Goal: Task Accomplishment & Management: Manage account settings

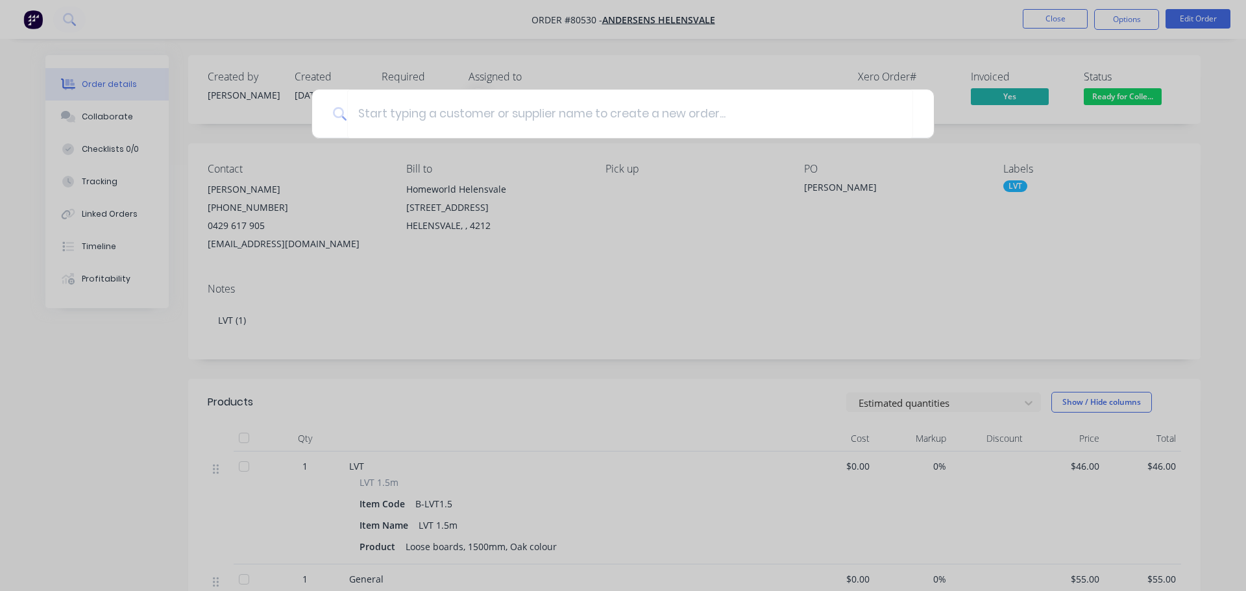
click at [28, 19] on div at bounding box center [623, 295] width 1246 height 591
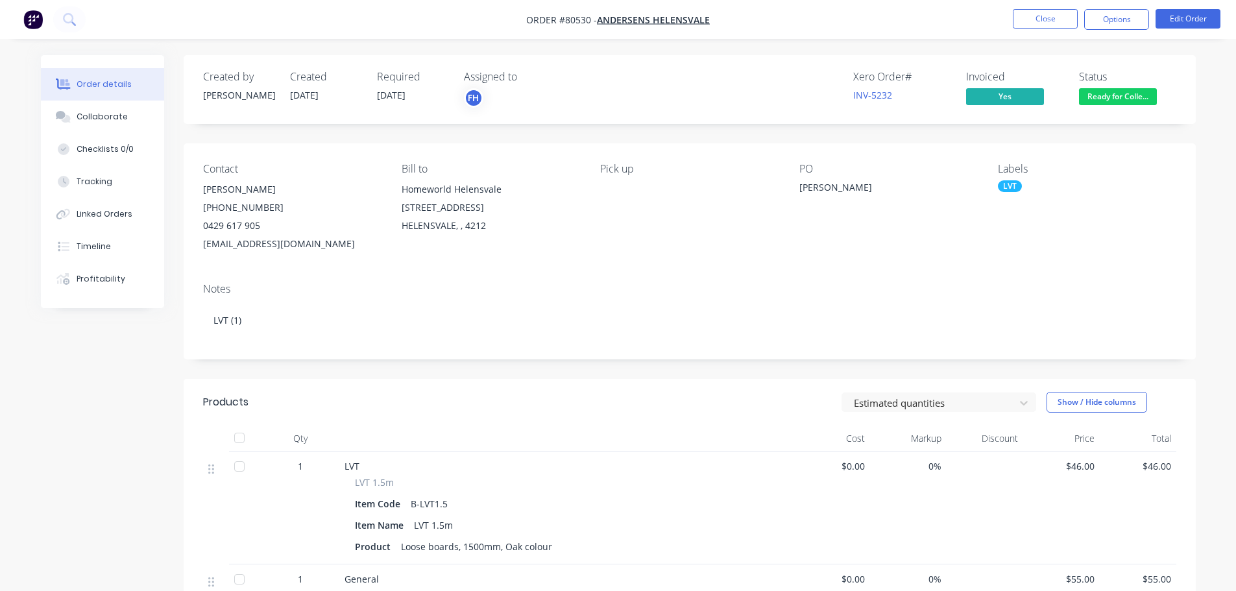
click at [38, 19] on img "button" at bounding box center [32, 19] width 19 height 19
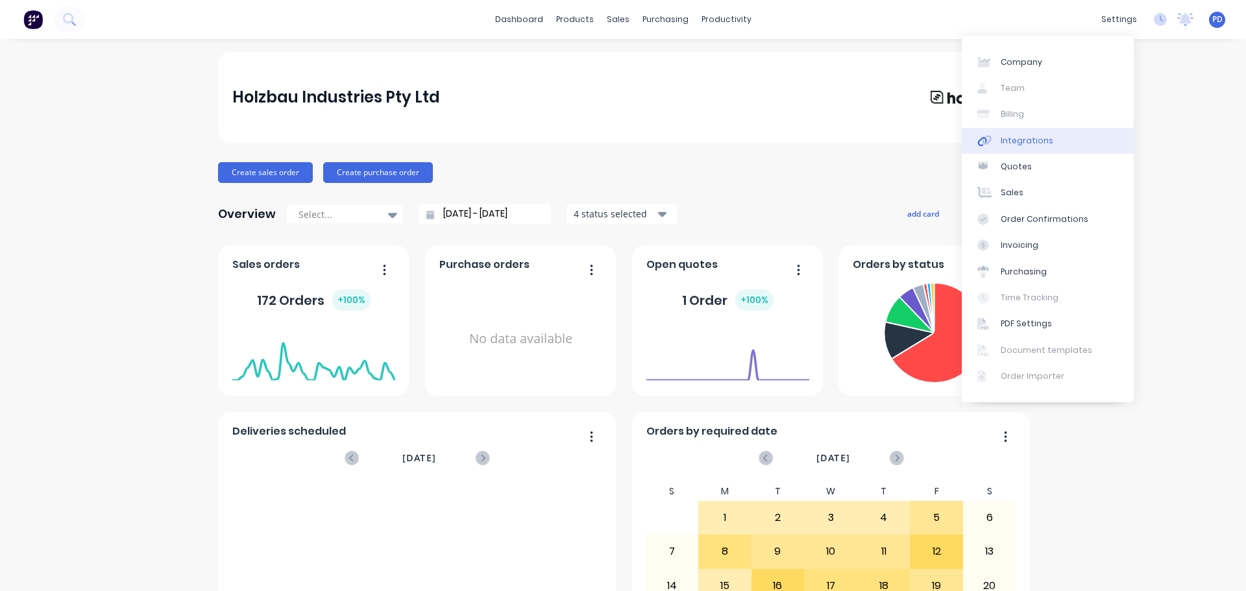
click at [1035, 147] on link "Integrations" at bounding box center [1048, 141] width 172 height 26
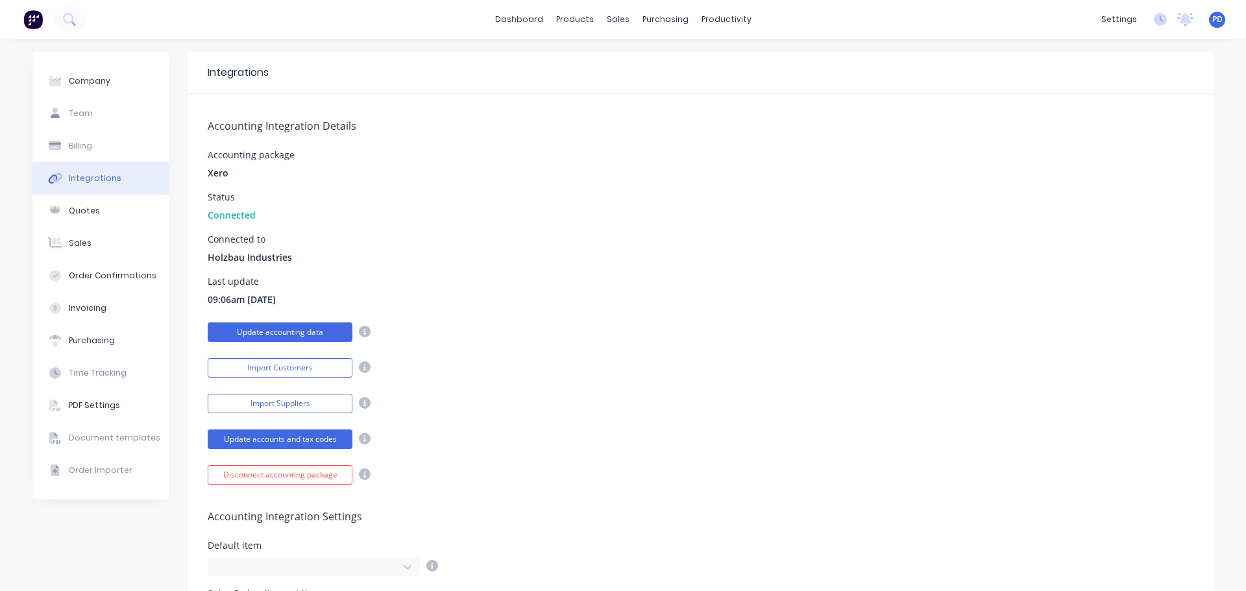
click at [269, 326] on button "Update accounting data" at bounding box center [280, 331] width 145 height 19
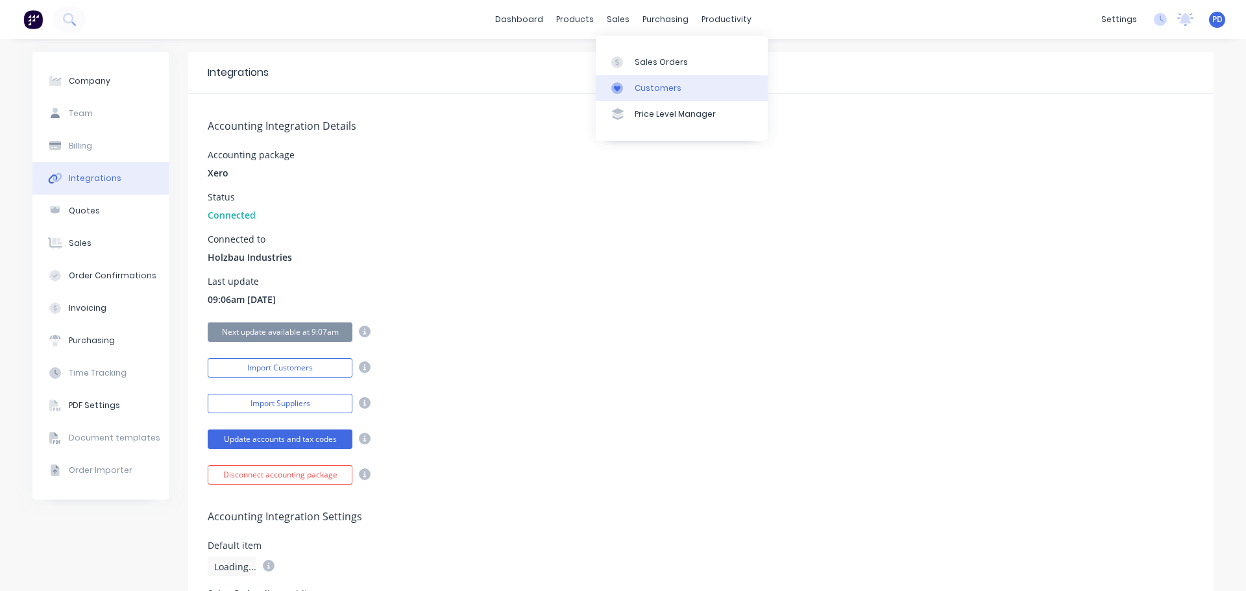
click at [648, 94] on link "Customers" at bounding box center [682, 88] width 172 height 26
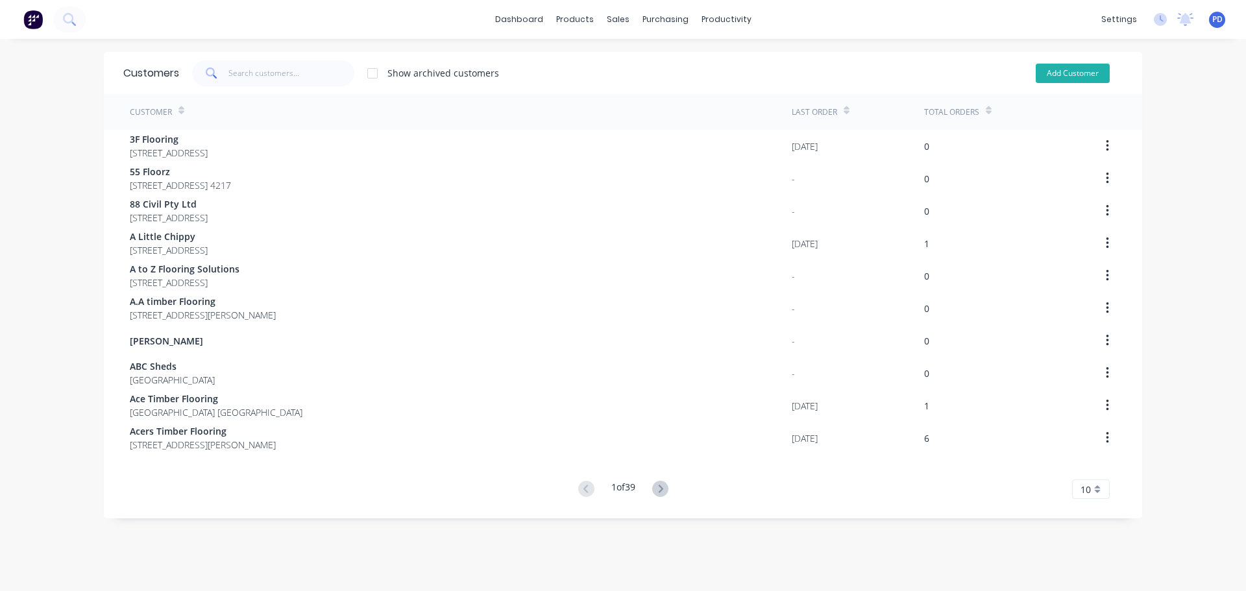
click at [1056, 75] on button "Add Customer" at bounding box center [1073, 73] width 74 height 19
select select "AU"
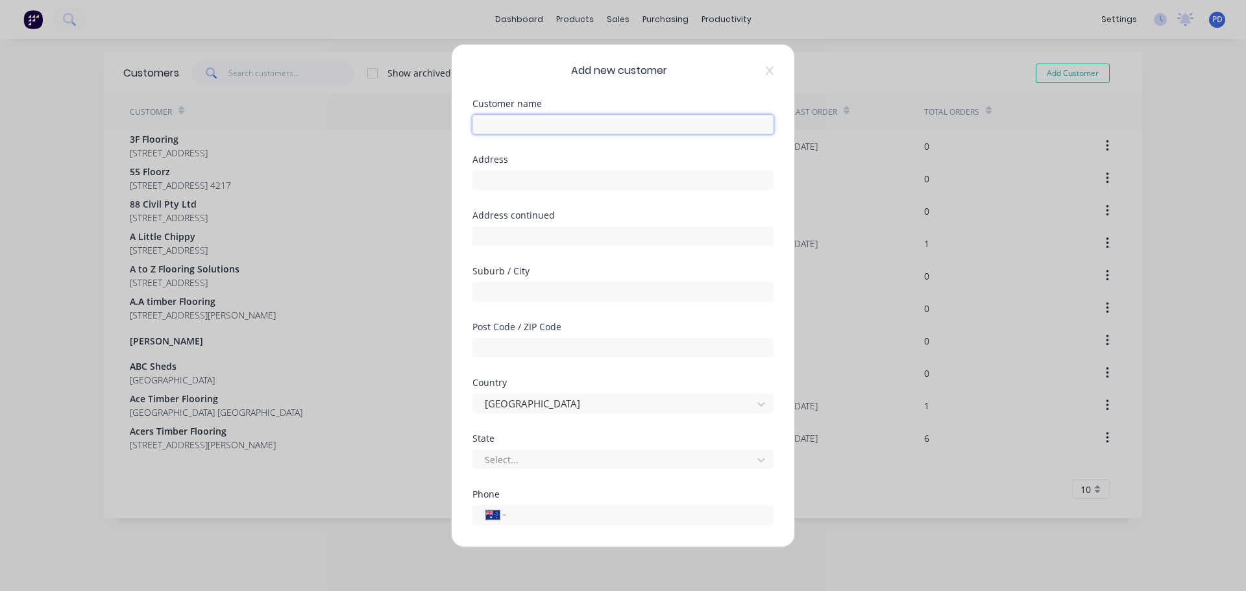
click at [585, 123] on input "text" at bounding box center [622, 123] width 301 height 19
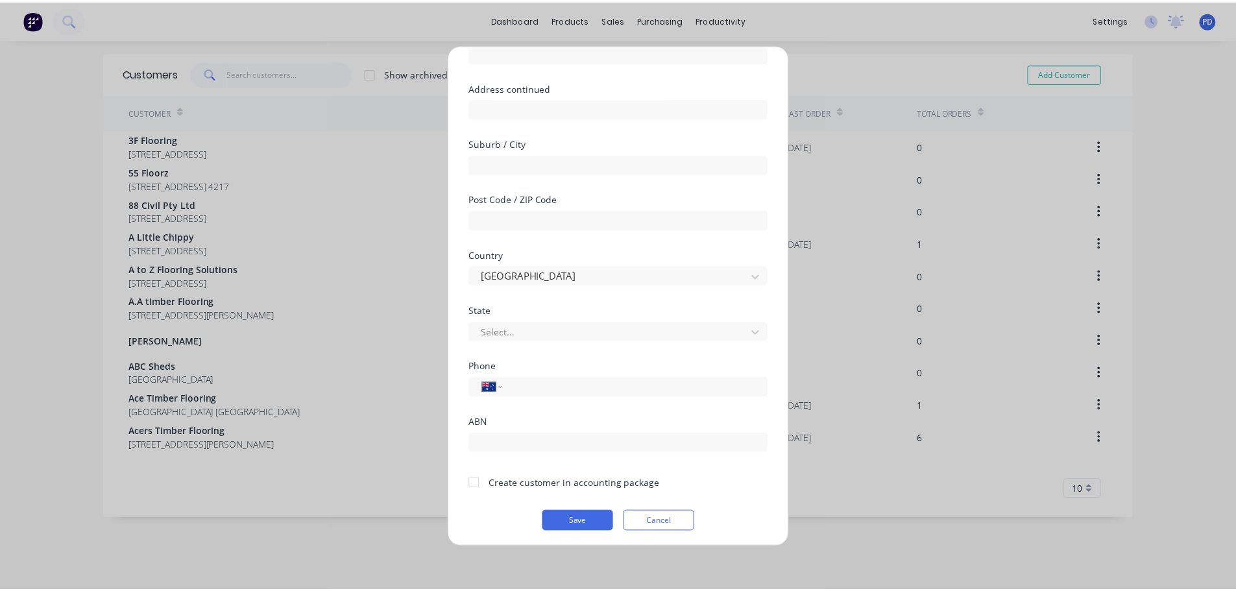
scroll to position [131, 0]
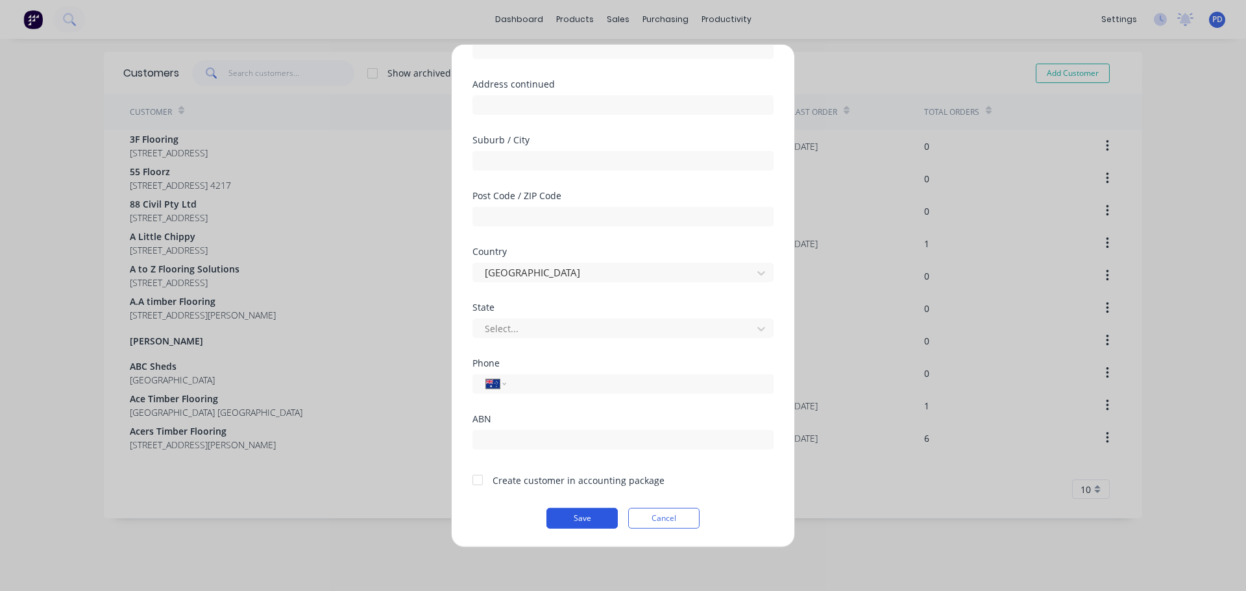
type input "Harrisons at Home Pty Ltd"
click at [571, 519] on button "Save" at bounding box center [581, 517] width 71 height 21
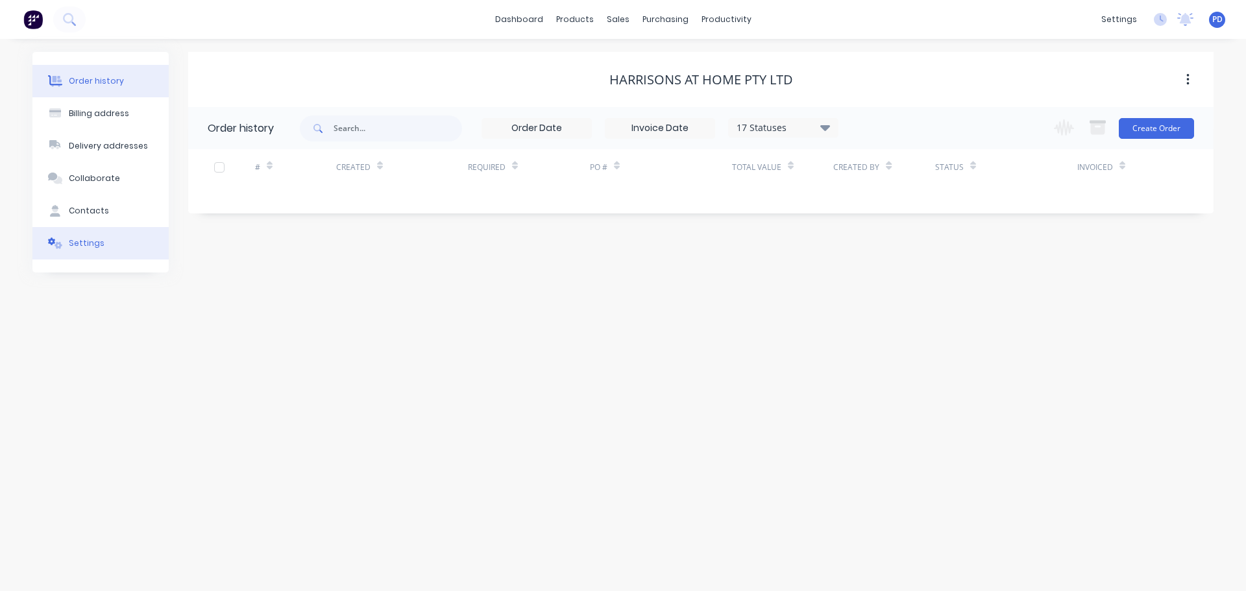
click at [84, 240] on div "Settings" at bounding box center [87, 243] width 36 height 12
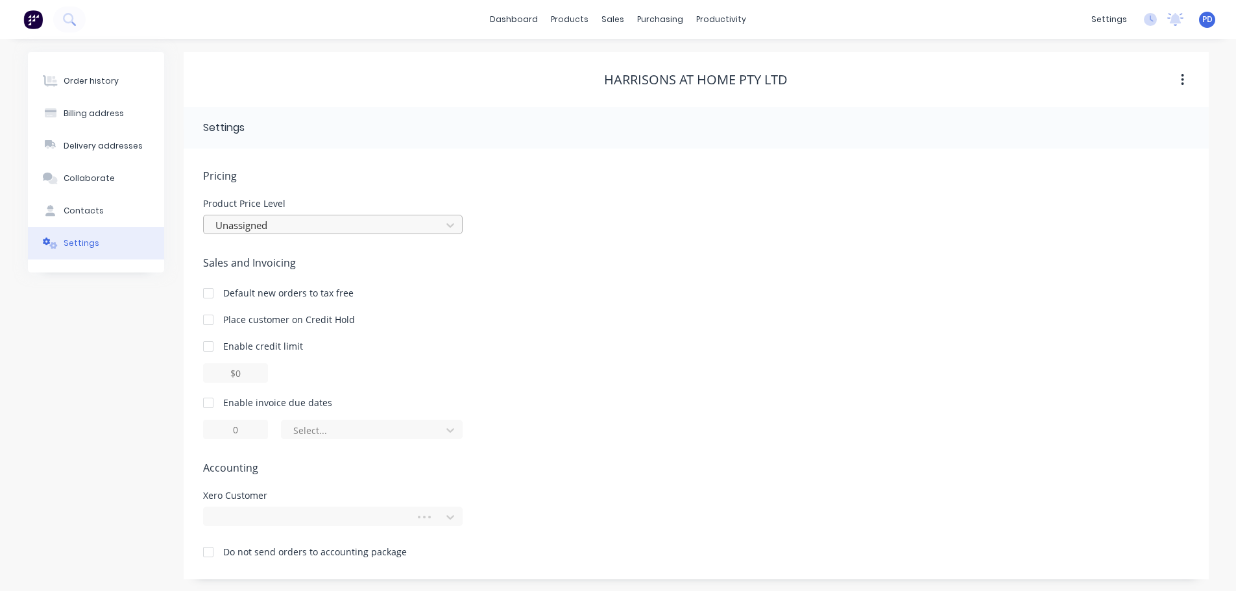
click at [242, 227] on div at bounding box center [324, 225] width 221 height 16
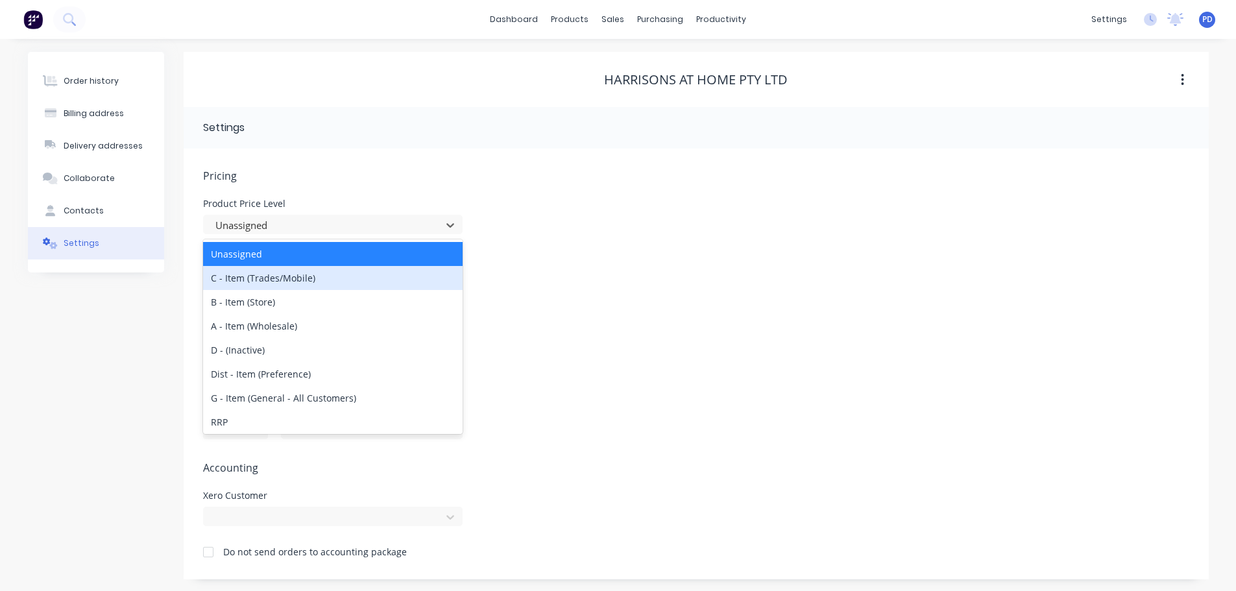
click at [240, 276] on div "C - Item (Trades/Mobile)" at bounding box center [333, 278] width 260 height 24
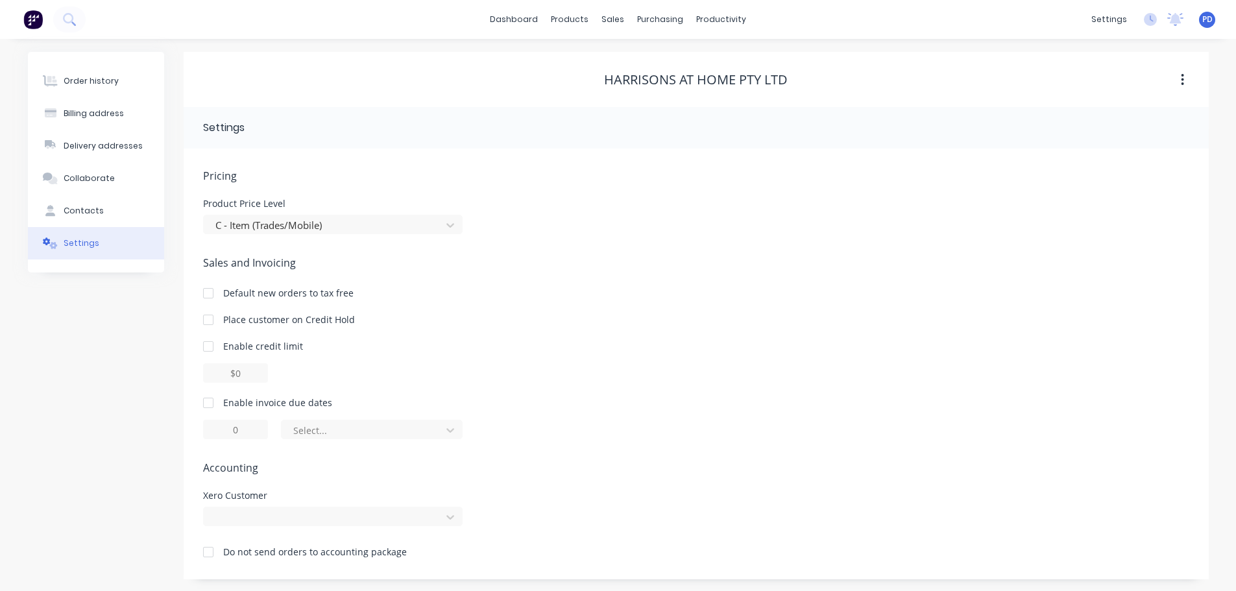
scroll to position [1, 0]
click at [275, 513] on div at bounding box center [333, 514] width 260 height 19
type input "Harrisons"
click at [271, 543] on div "Harrisons At Home Pty Ltd" at bounding box center [333, 545] width 260 height 24
click at [75, 211] on div "Contacts" at bounding box center [84, 210] width 40 height 12
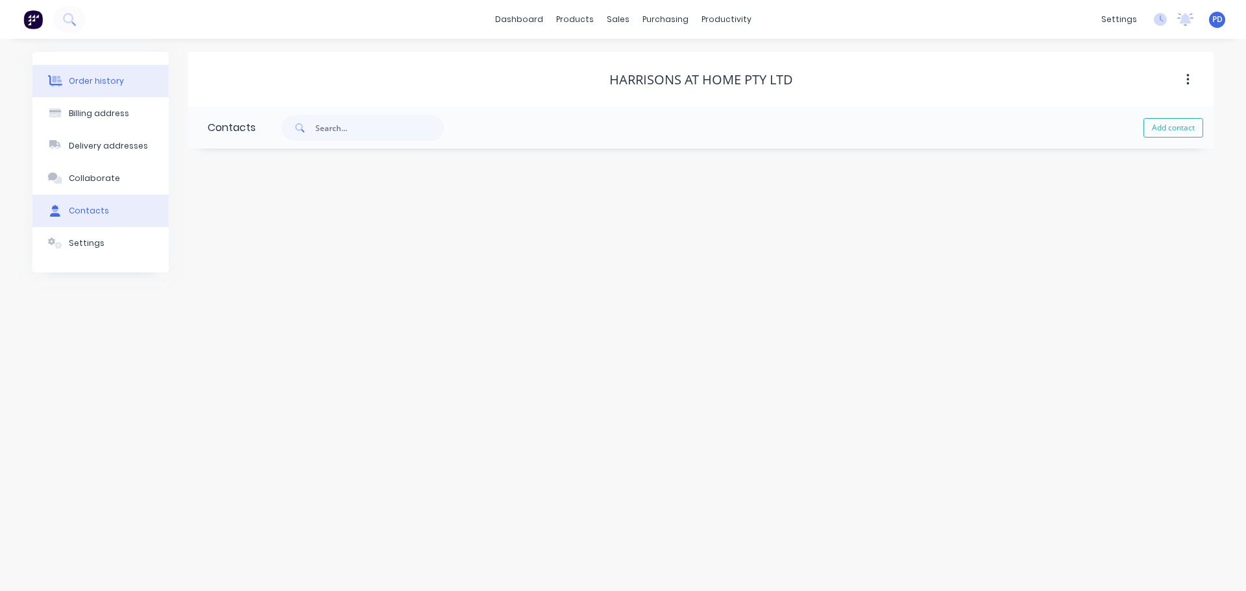
click at [89, 83] on div "Order history" at bounding box center [96, 81] width 55 height 12
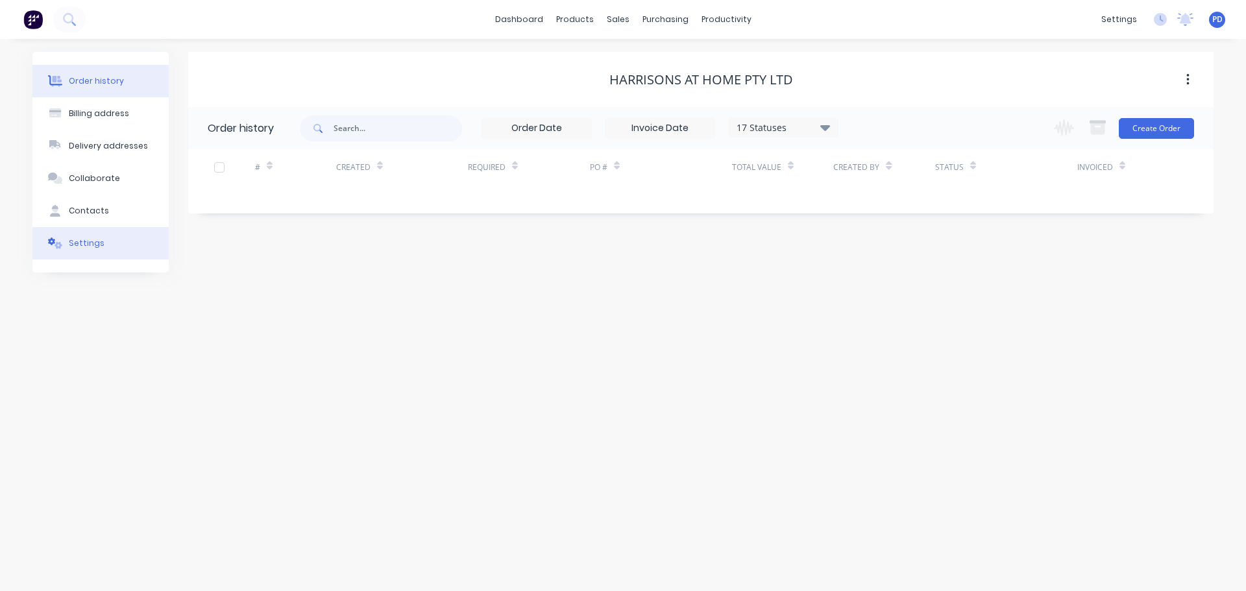
click at [83, 246] on div "Settings" at bounding box center [87, 243] width 36 height 12
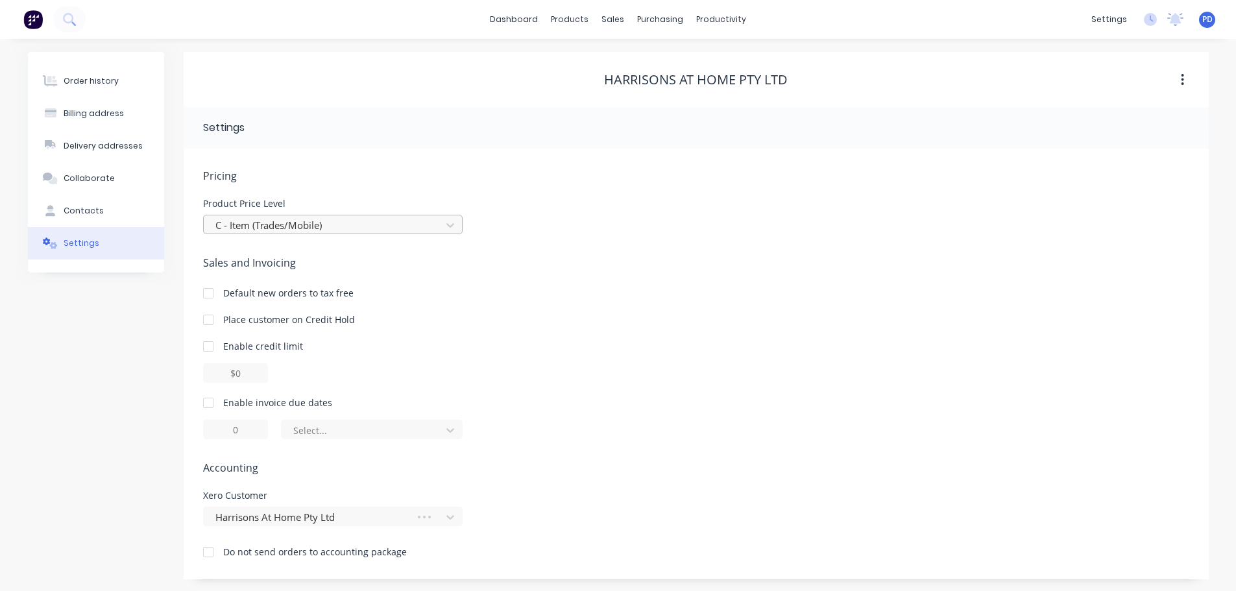
scroll to position [1, 0]
click at [668, 192] on div "Pricing Product Price Level C - Item (Trades/Mobile)" at bounding box center [696, 200] width 986 height 66
